Goal: Complete application form

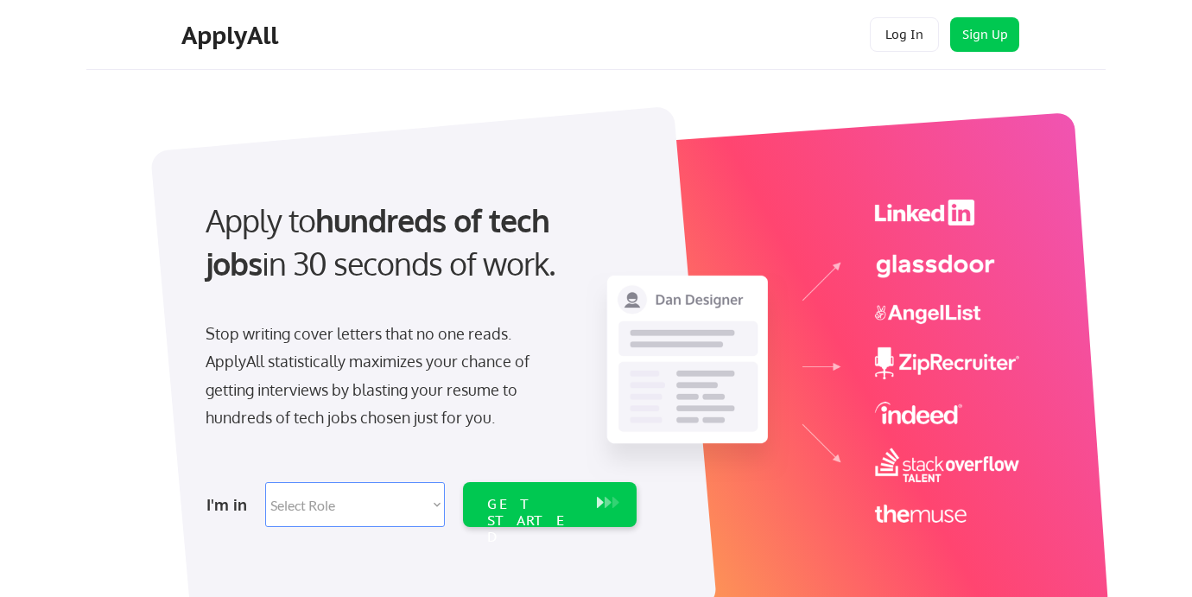
click at [368, 510] on select "Select Role Software Engineering Product Management Customer Success Sales UI/U…" at bounding box center [355, 504] width 180 height 45
select select ""technical_project_program_mgmt""
click at [522, 504] on div "GET STARTED" at bounding box center [533, 521] width 92 height 50
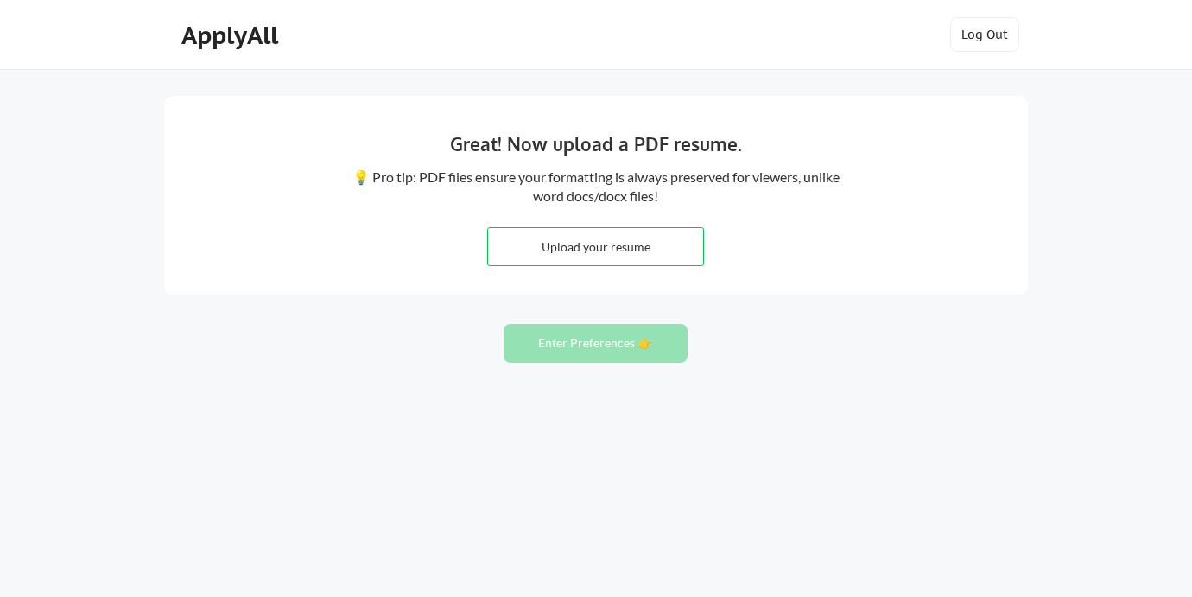
click at [580, 248] on input "file" at bounding box center [595, 246] width 215 height 37
click at [608, 245] on input "file" at bounding box center [595, 246] width 215 height 37
type input "C:\fakepath\Rajesh Menon Resume (1).pdf"
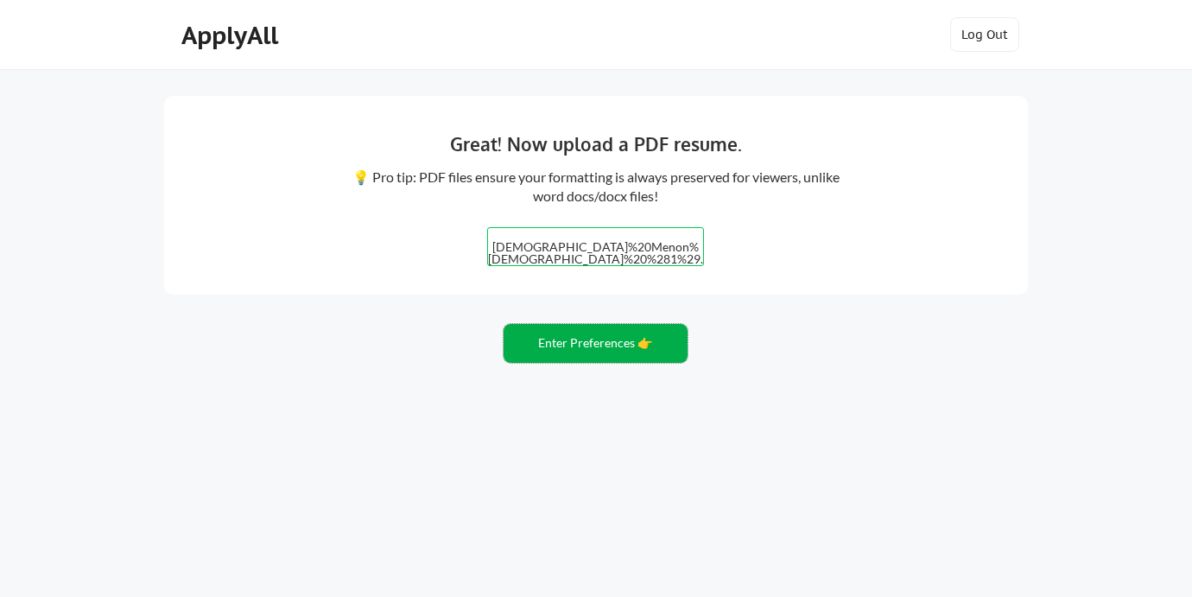
click at [579, 345] on button "Enter Preferences 👉" at bounding box center [595, 343] width 184 height 39
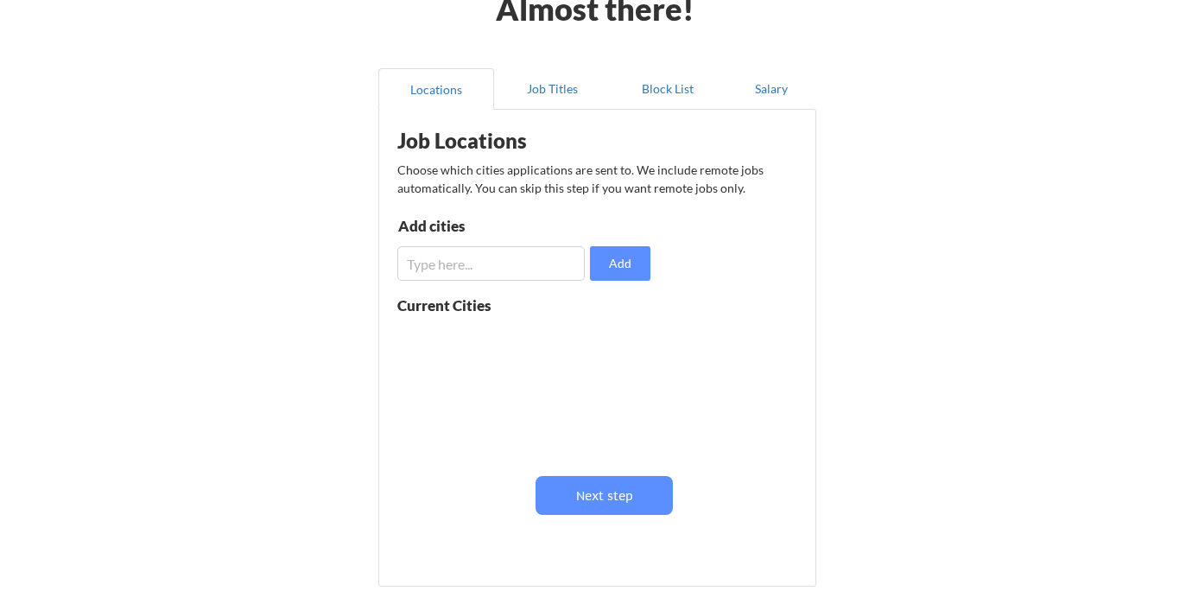
scroll to position [117, 0]
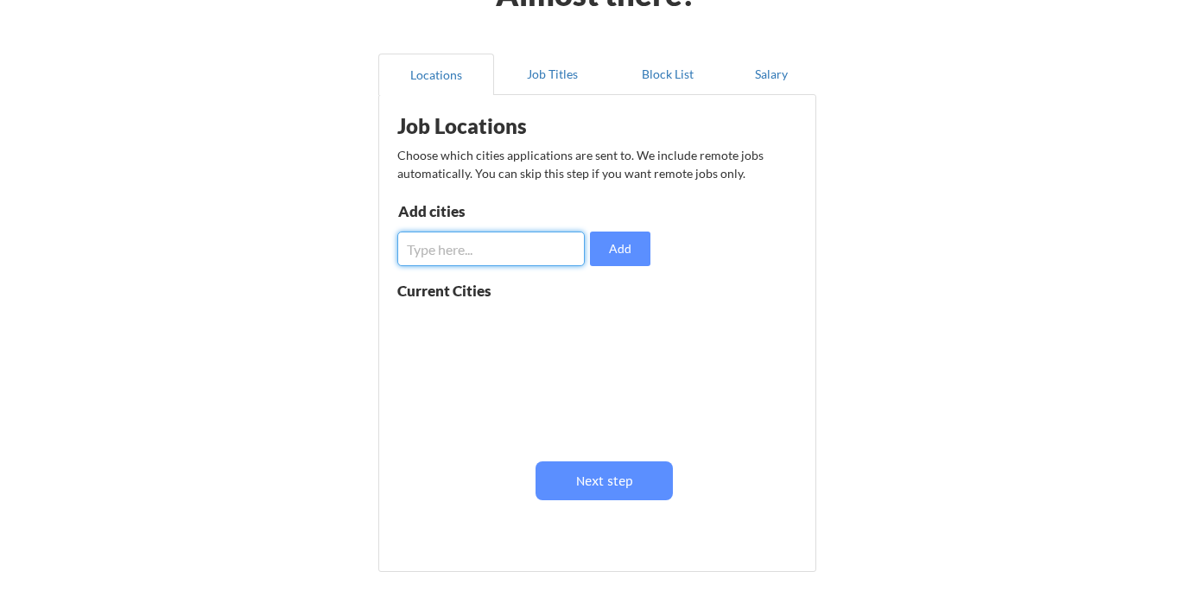
click at [454, 243] on input "input" at bounding box center [490, 248] width 187 height 35
type input "New York"
click at [631, 249] on button "Add" at bounding box center [620, 248] width 60 height 35
click at [486, 247] on input "input" at bounding box center [490, 248] width 187 height 35
type input "New Jersey"
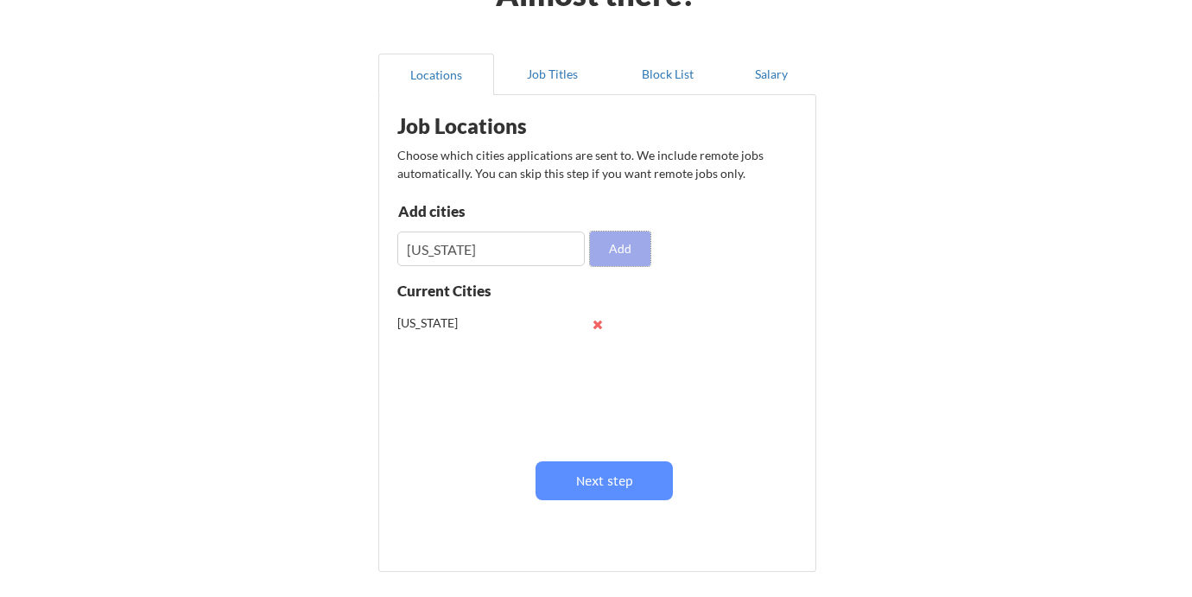
click at [616, 240] on button "Add" at bounding box center [620, 248] width 60 height 35
click at [475, 252] on input "input" at bounding box center [490, 248] width 187 height 35
type input "[GEOGRAPHIC_DATA]"
click at [619, 245] on button "Add" at bounding box center [620, 248] width 60 height 35
click at [466, 255] on input "input" at bounding box center [490, 248] width 187 height 35
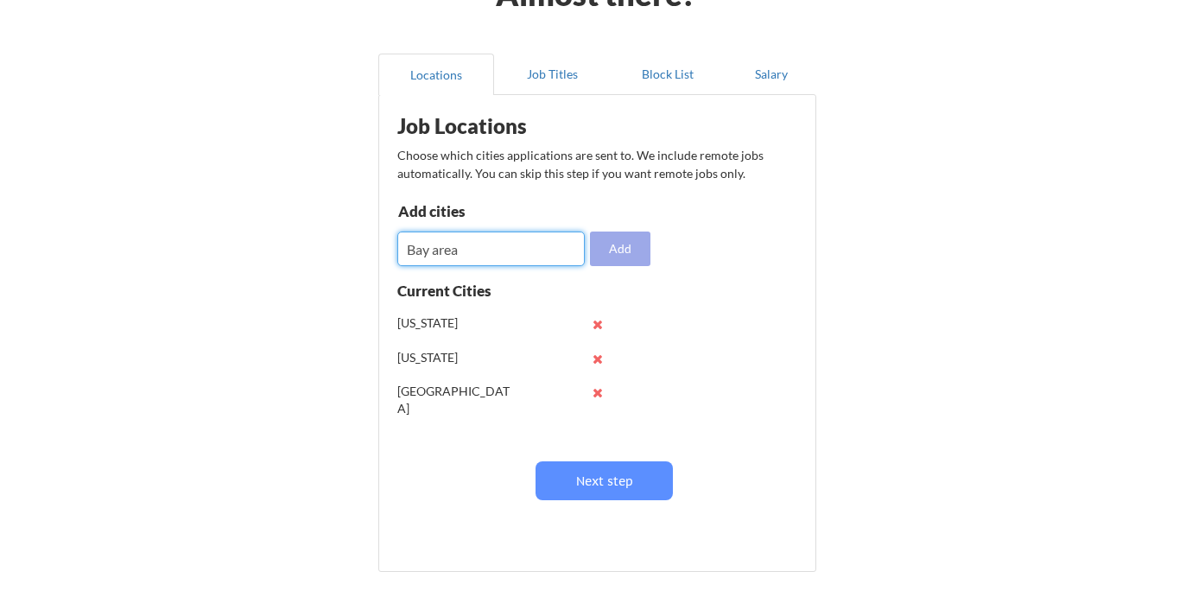
type input "Bay area"
click at [637, 250] on button "Add" at bounding box center [620, 248] width 60 height 35
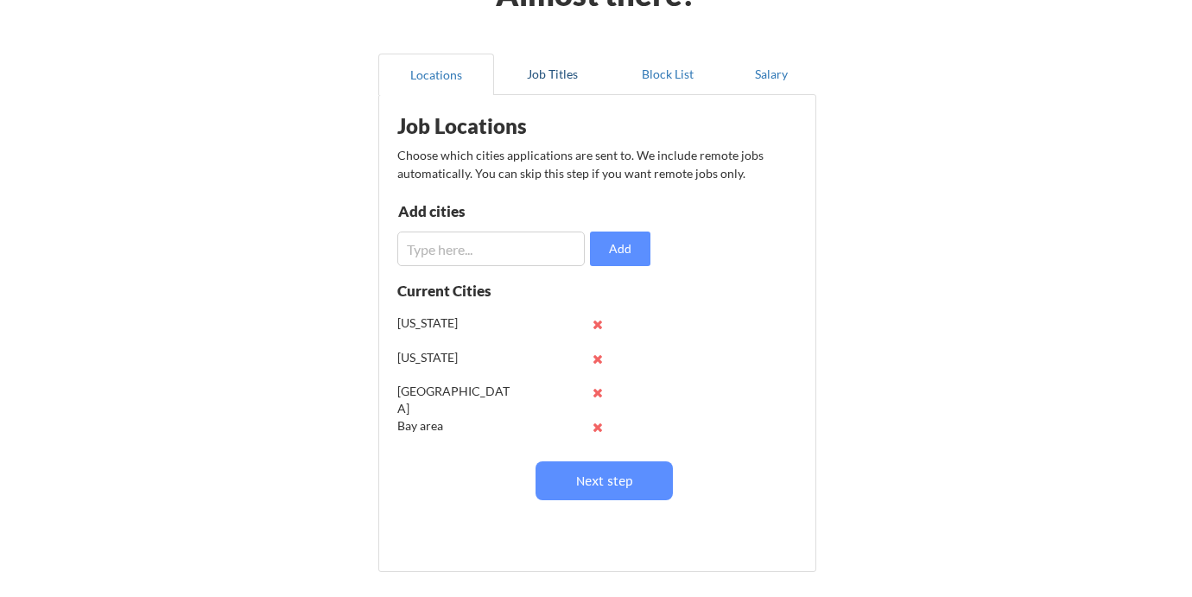
click at [545, 73] on button "Job Titles" at bounding box center [552, 74] width 116 height 41
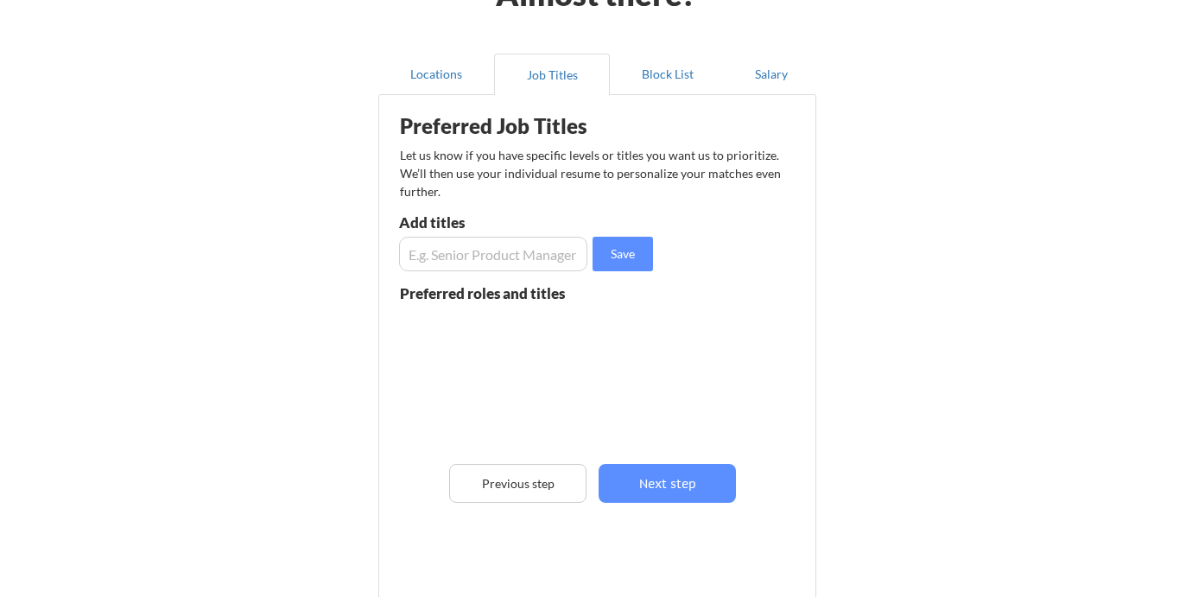
click at [462, 263] on input "input" at bounding box center [493, 254] width 188 height 35
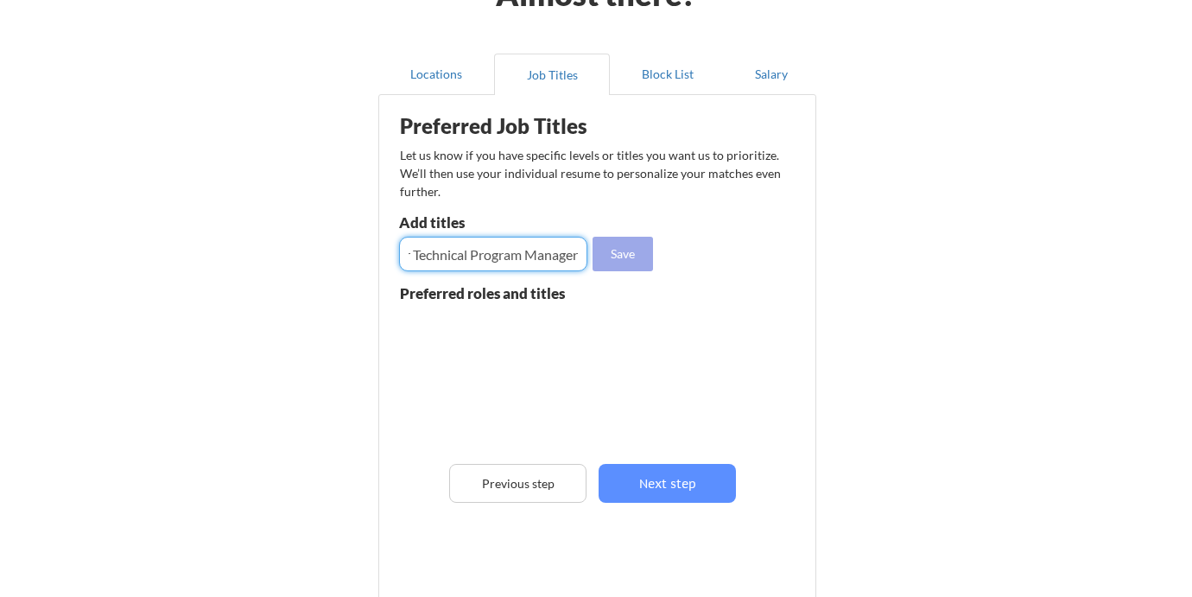
type input "Sr Technical Program Manager"
click at [635, 256] on button "Save" at bounding box center [622, 254] width 60 height 35
click at [490, 247] on input "input" at bounding box center [493, 254] width 188 height 35
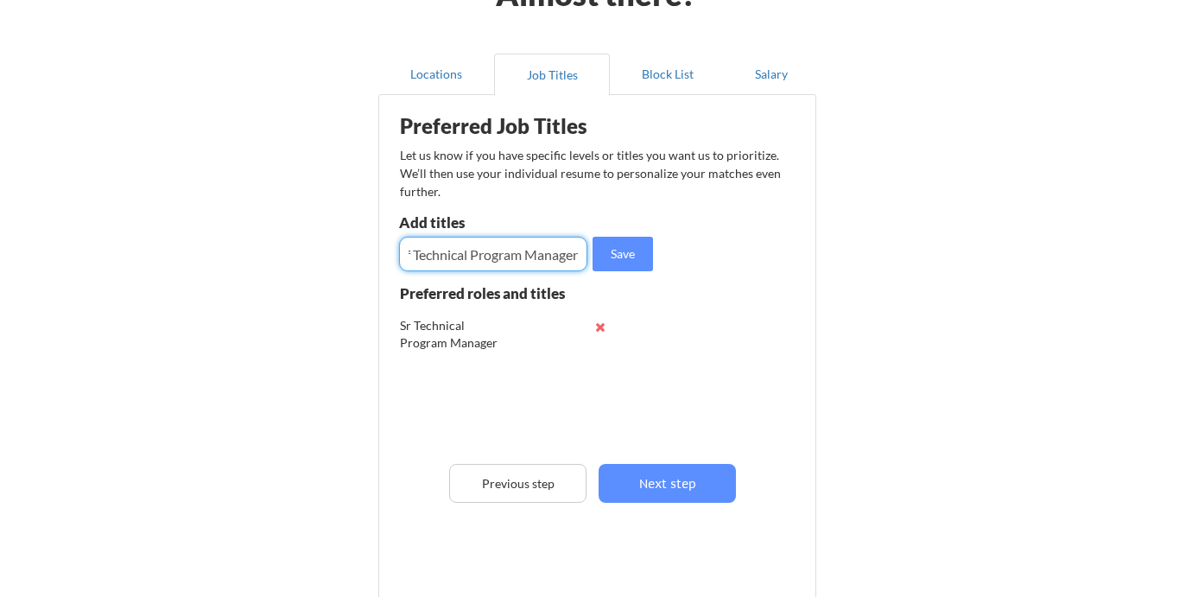
type input "Staff Technical Program Manager"
click at [619, 261] on button "Save" at bounding box center [622, 254] width 60 height 35
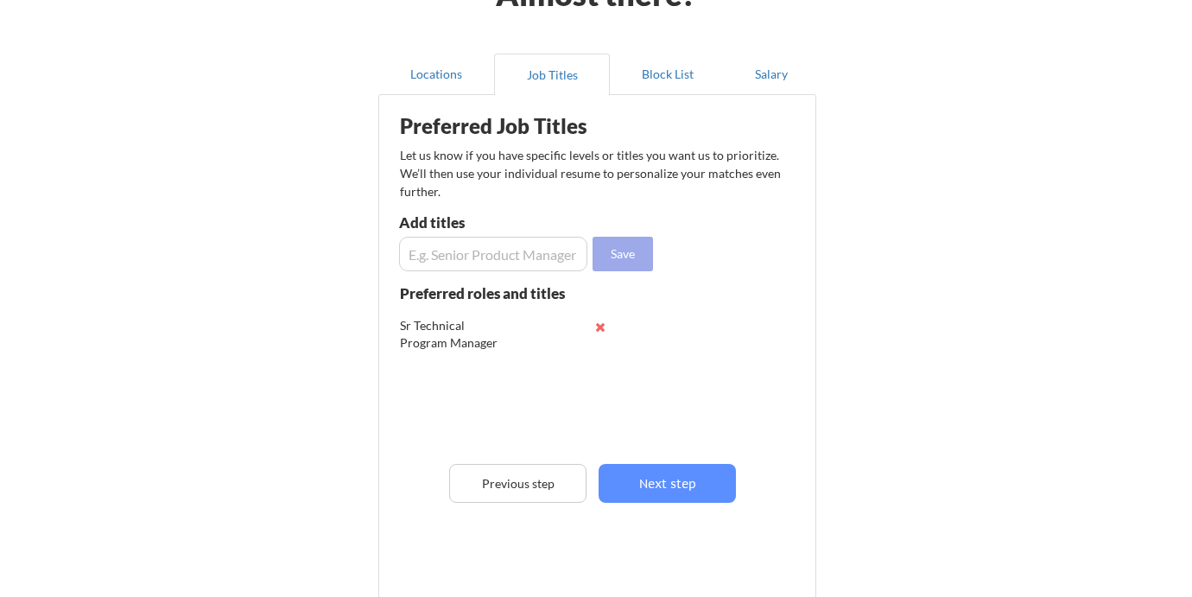
scroll to position [0, 0]
click at [476, 256] on input "input" at bounding box center [493, 254] width 188 height 35
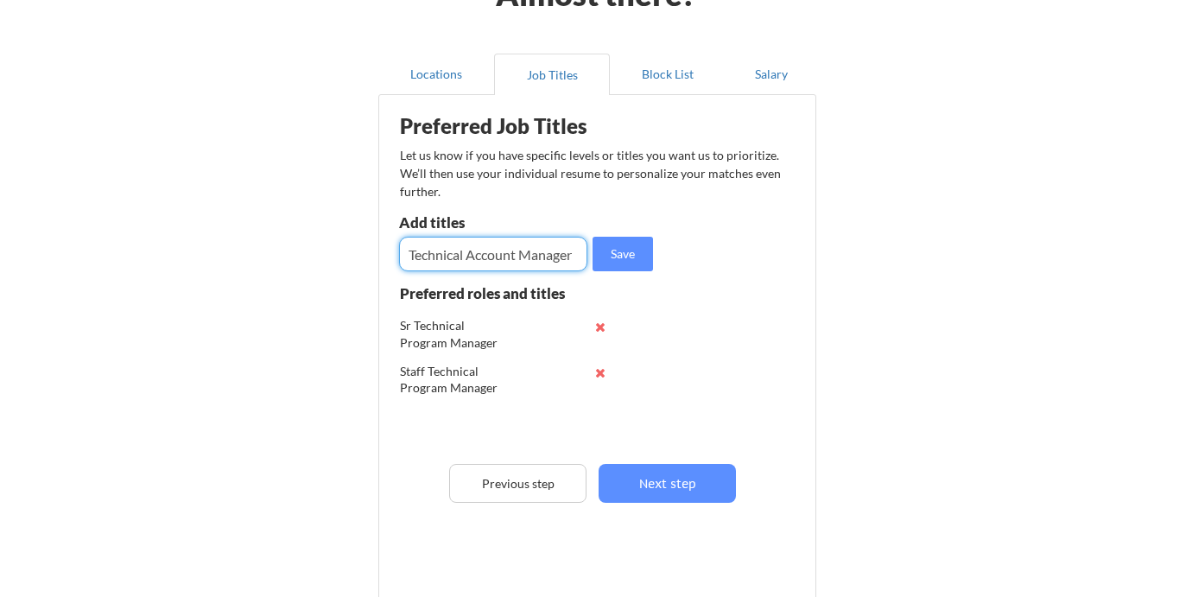
type input "Technical Account Manager"
click at [638, 265] on button "Save" at bounding box center [622, 254] width 60 height 35
click at [484, 258] on input "input" at bounding box center [493, 254] width 188 height 35
type input "Solutions Architect"
click at [631, 255] on button "Save" at bounding box center [622, 254] width 60 height 35
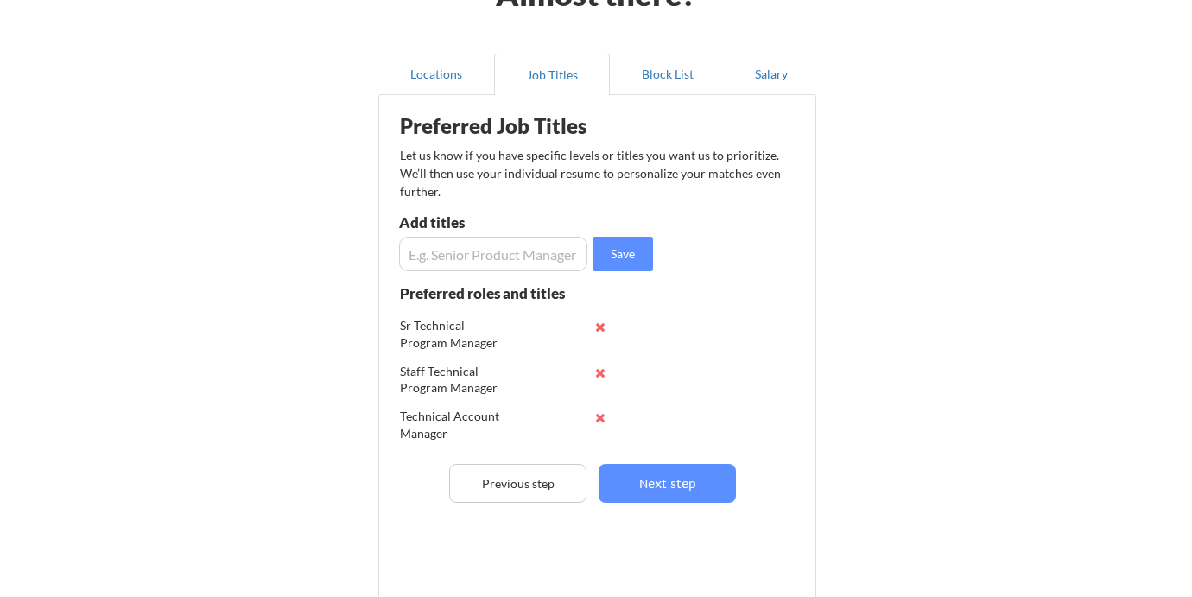
click at [496, 254] on input "input" at bounding box center [493, 254] width 188 height 35
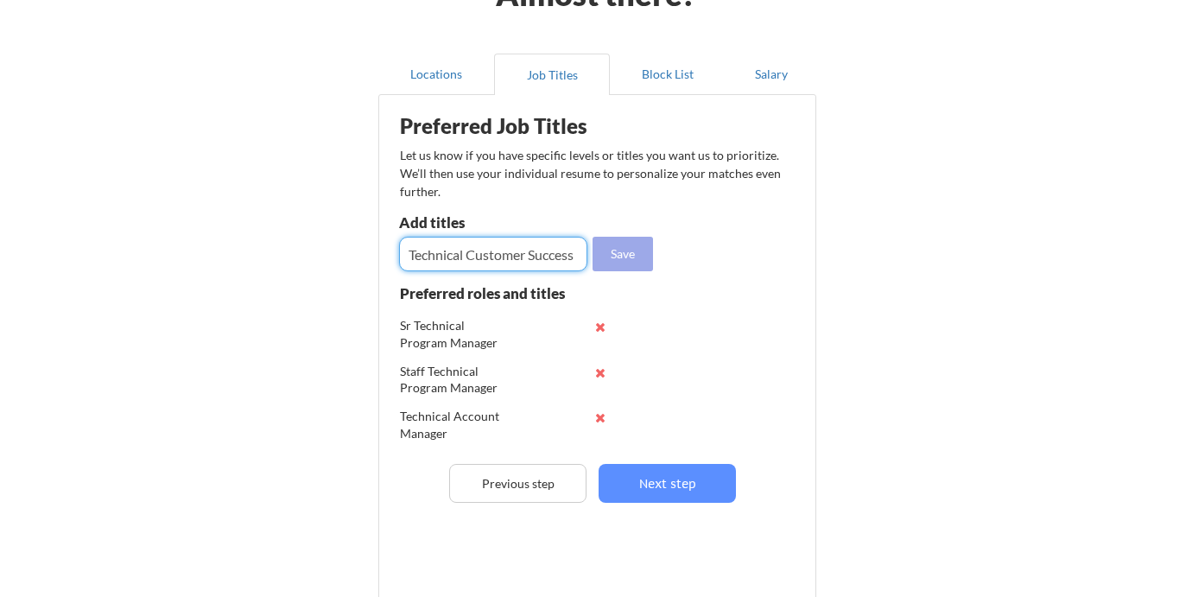
type input "Technical Customer Success"
click at [622, 259] on button "Save" at bounding box center [622, 254] width 60 height 35
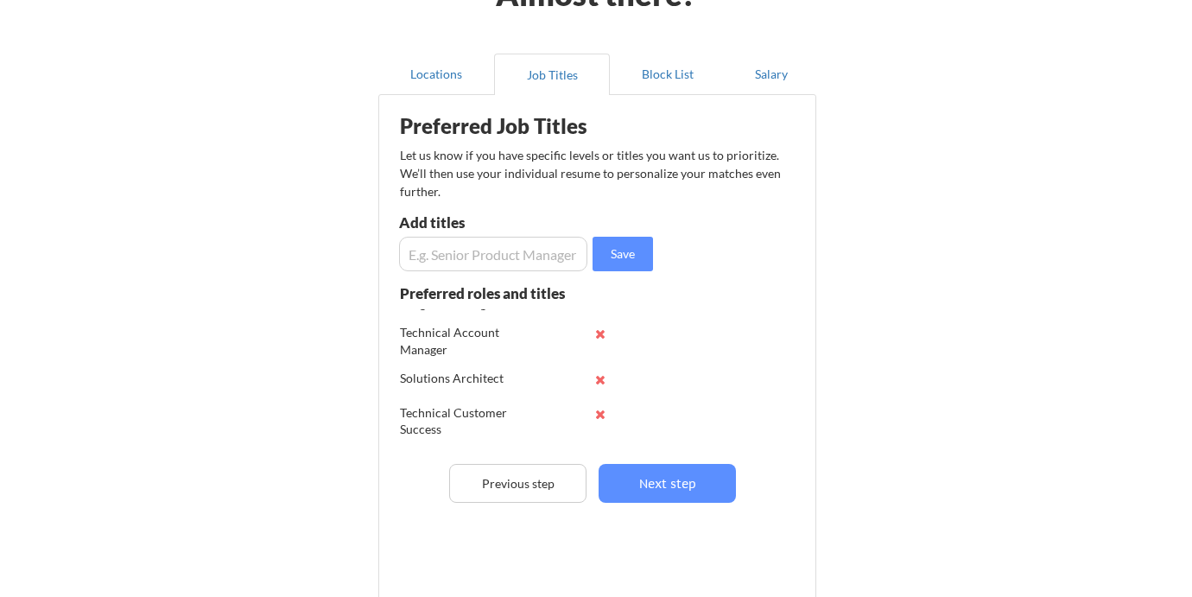
scroll to position [114, 0]
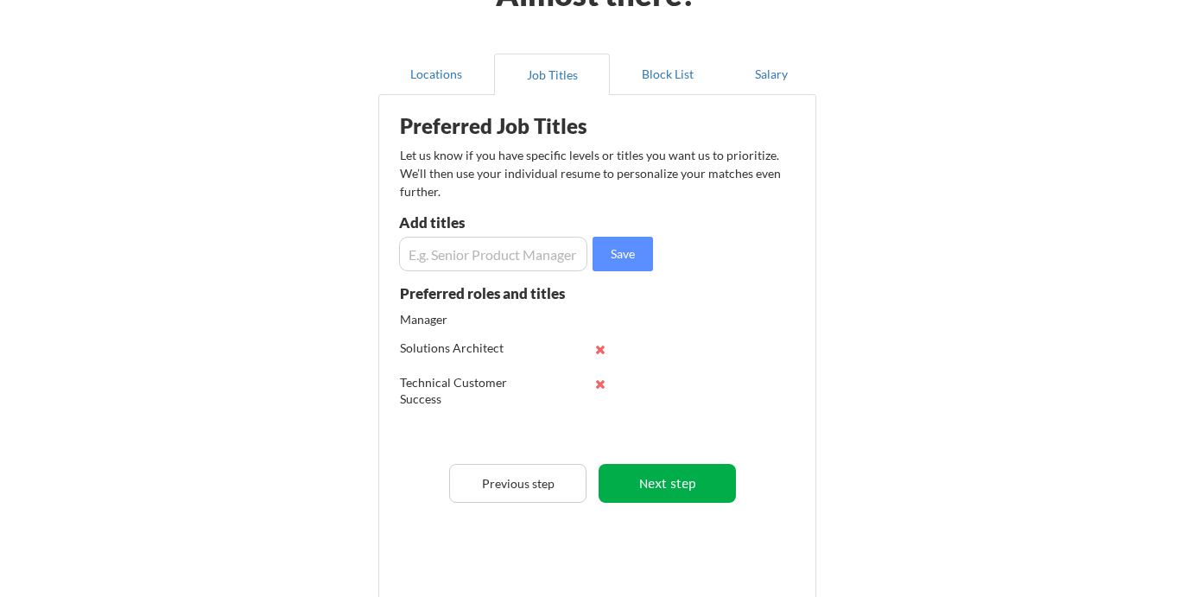
click at [660, 480] on button "Next step" at bounding box center [666, 483] width 137 height 39
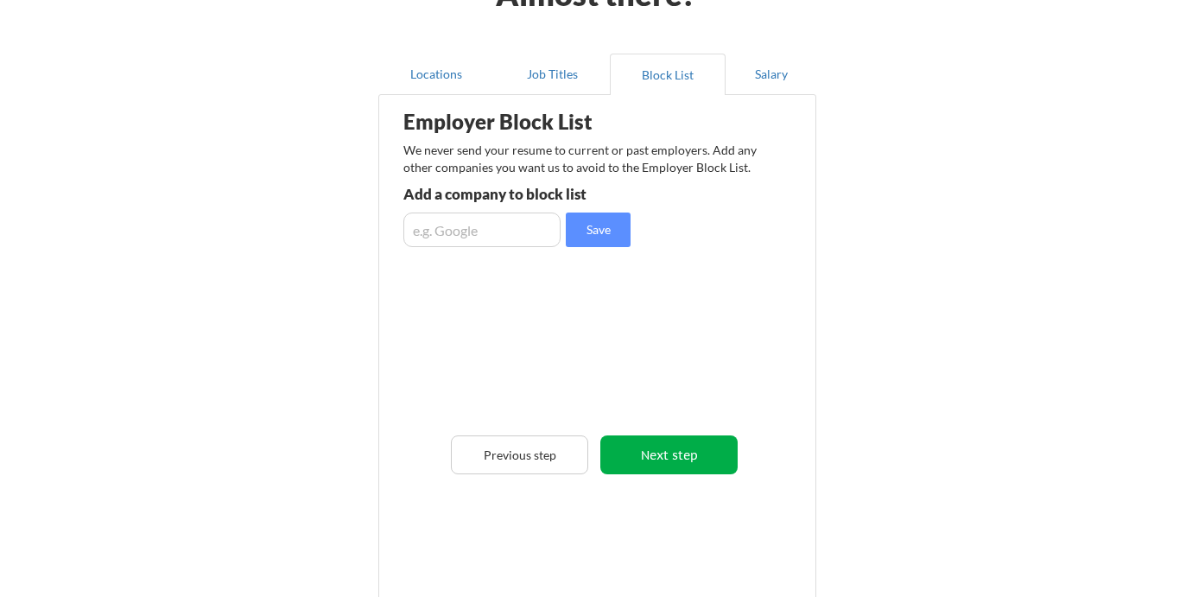
click at [661, 458] on button "Next step" at bounding box center [668, 454] width 137 height 39
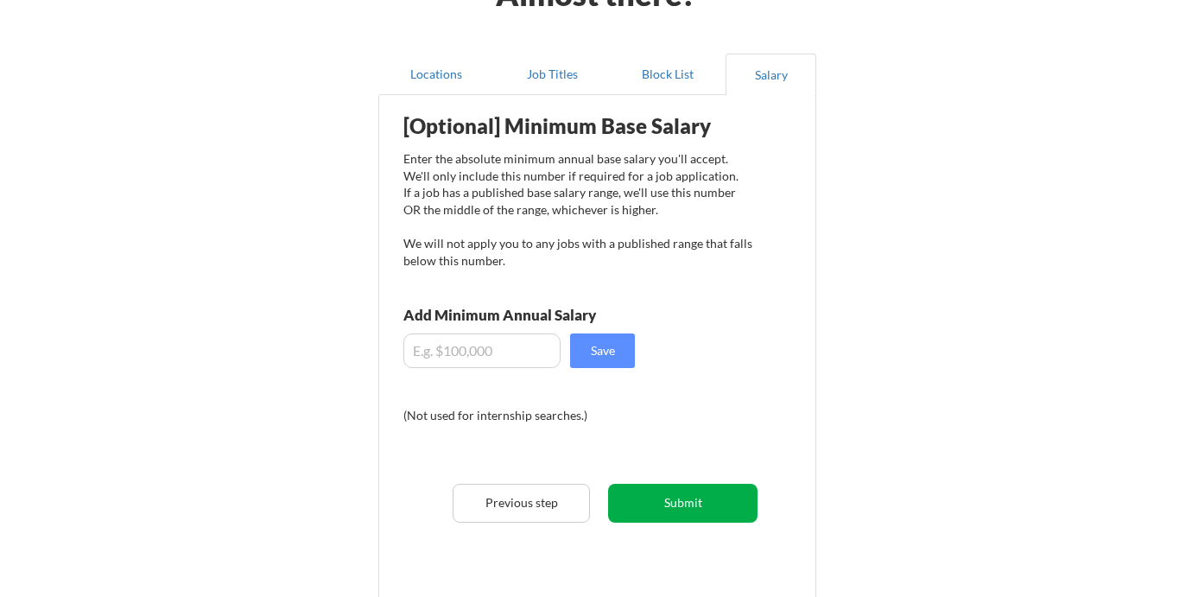
click at [667, 496] on button "Submit" at bounding box center [682, 503] width 149 height 39
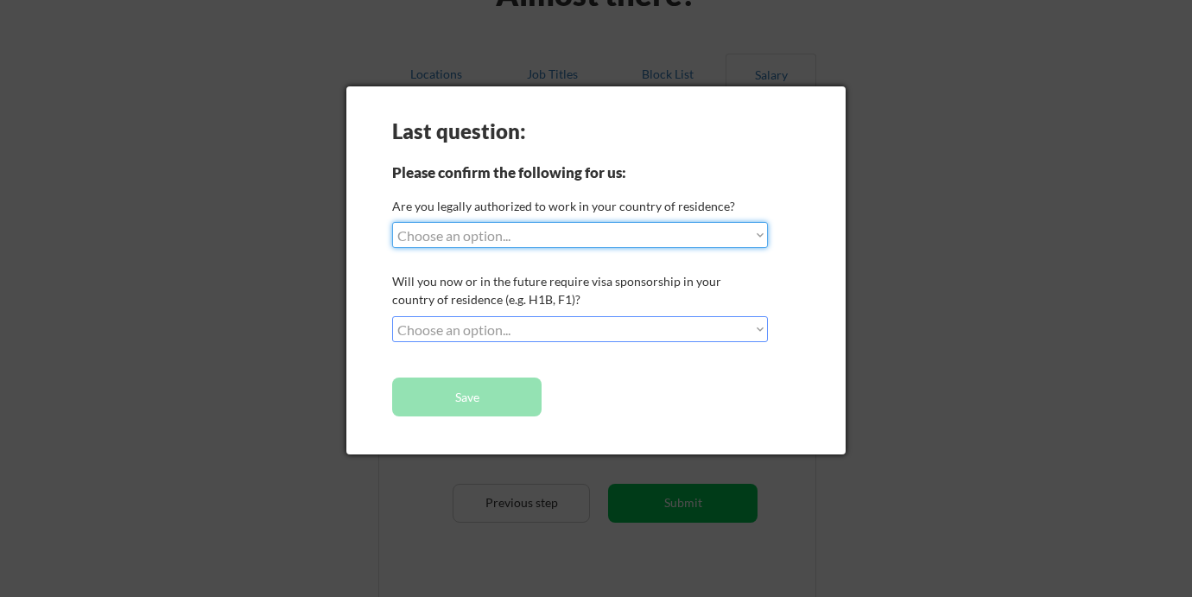
click at [509, 241] on select "Choose an option... Yes, I am a US Citizen Yes, I am a Canadian Citizen Yes, I …" at bounding box center [580, 235] width 376 height 26
select select ""yes__i_am_here_on_a_visa__h1b__opt__etc__""
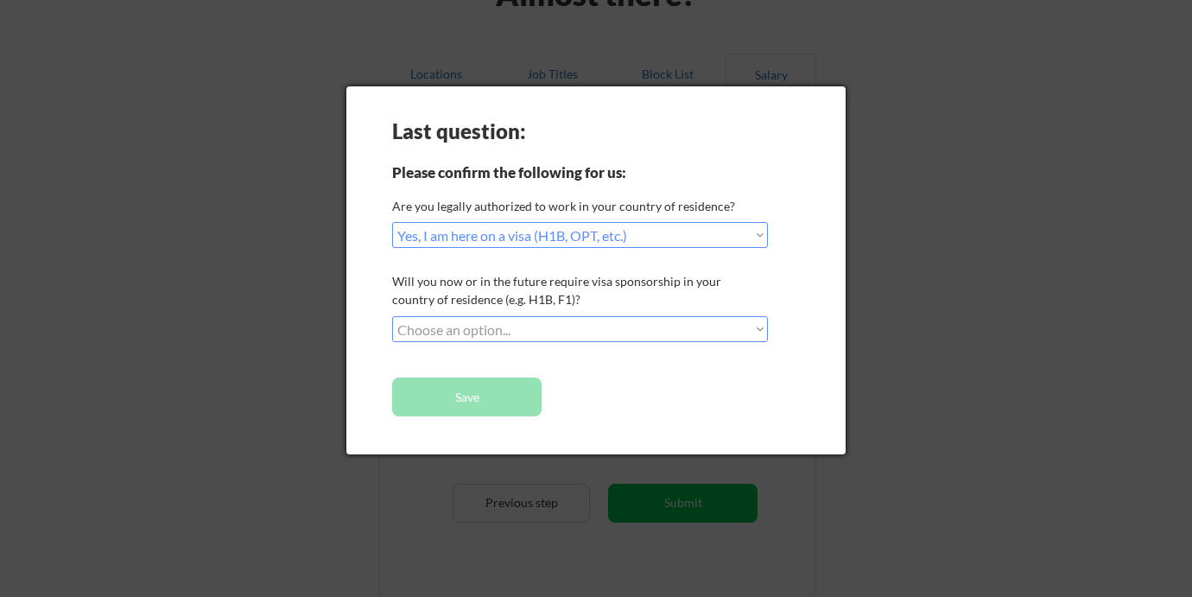
click at [470, 332] on select "Choose an option... No, I will not need sponsorship Yes, I will need sponsorship" at bounding box center [580, 329] width 376 height 26
select select ""yes__i_will_need_sponsorship""
click at [453, 396] on button "Save" at bounding box center [466, 396] width 149 height 39
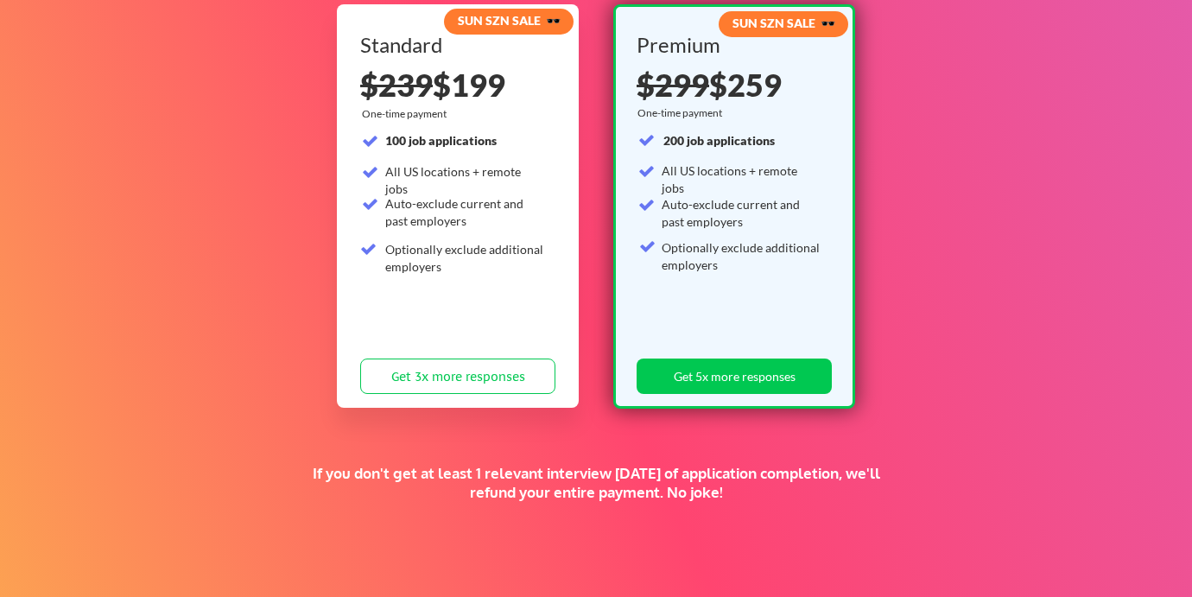
scroll to position [209, 0]
